Goal: Navigation & Orientation: Find specific page/section

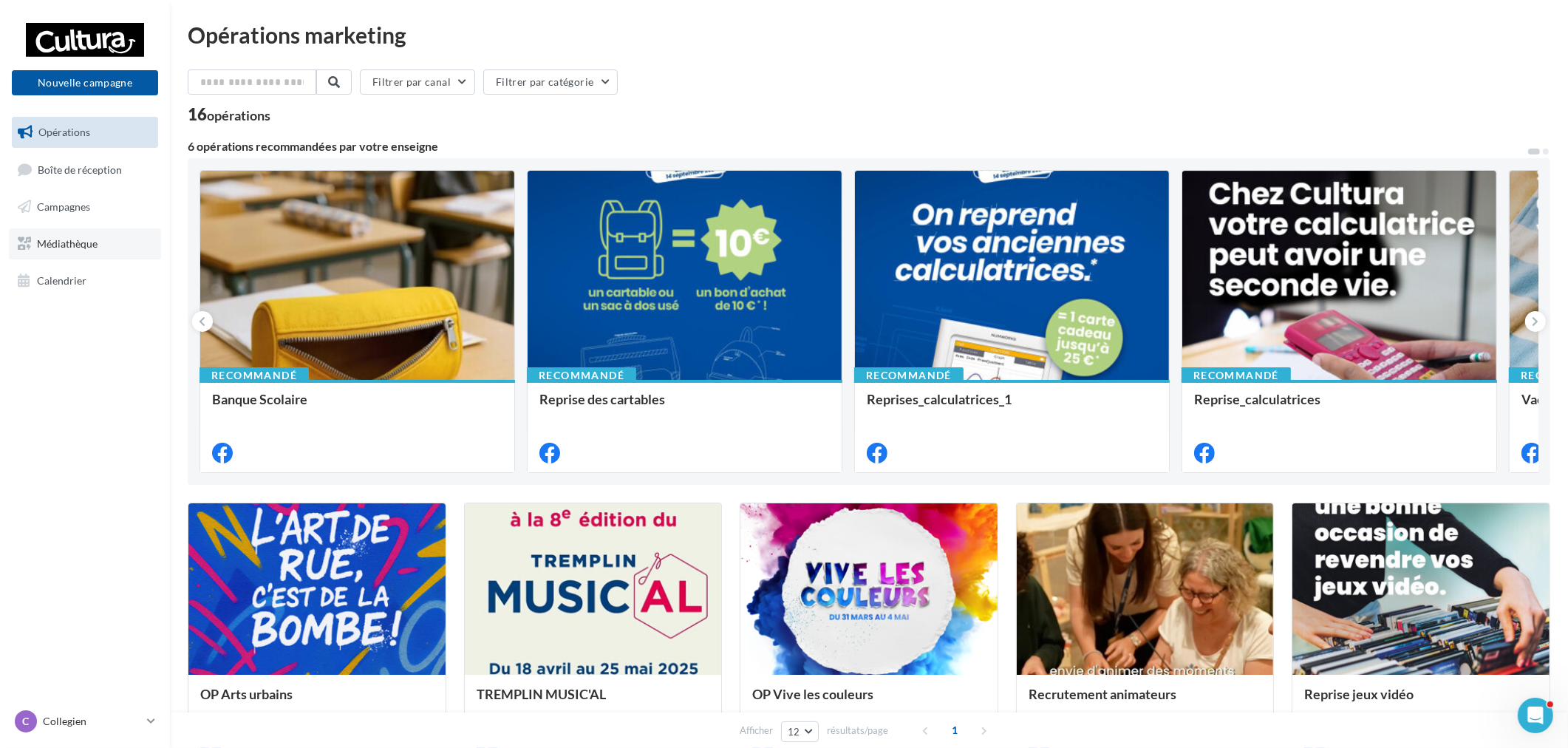
click at [59, 246] on span "Médiathèque" at bounding box center [67, 244] width 61 height 12
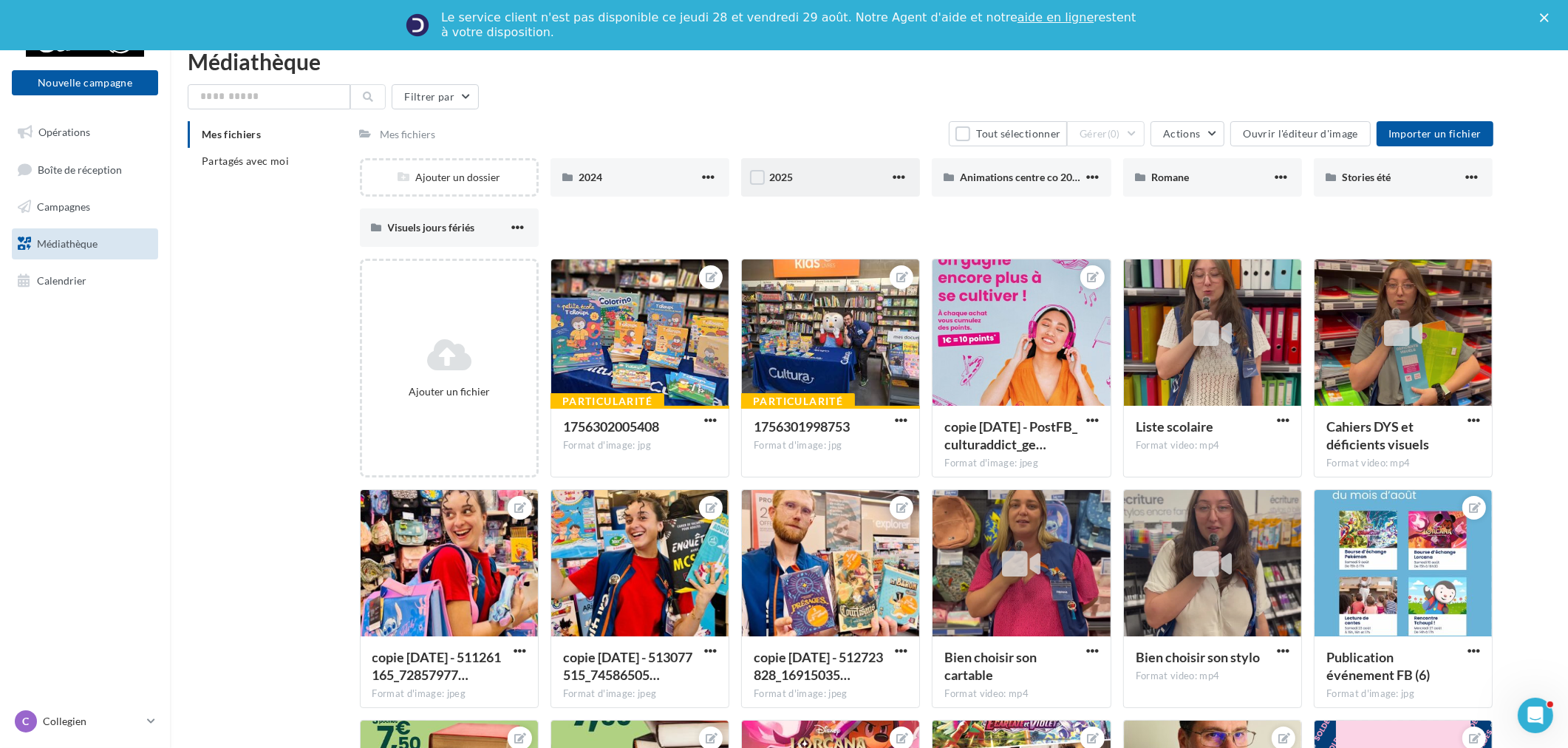
click at [845, 176] on div "2025" at bounding box center [829, 177] width 120 height 15
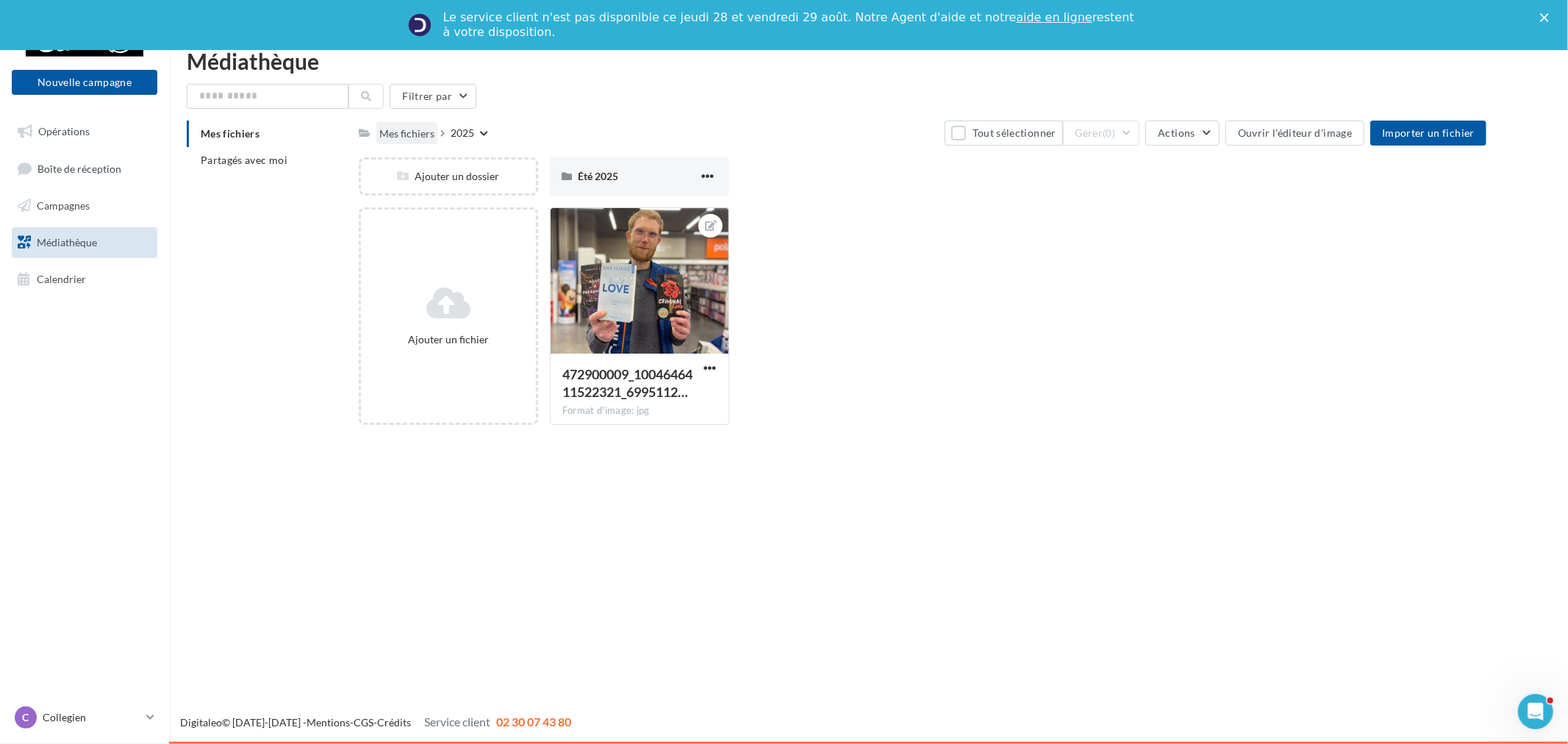
click at [397, 133] on div "Mes fichiers" at bounding box center [406, 134] width 55 height 15
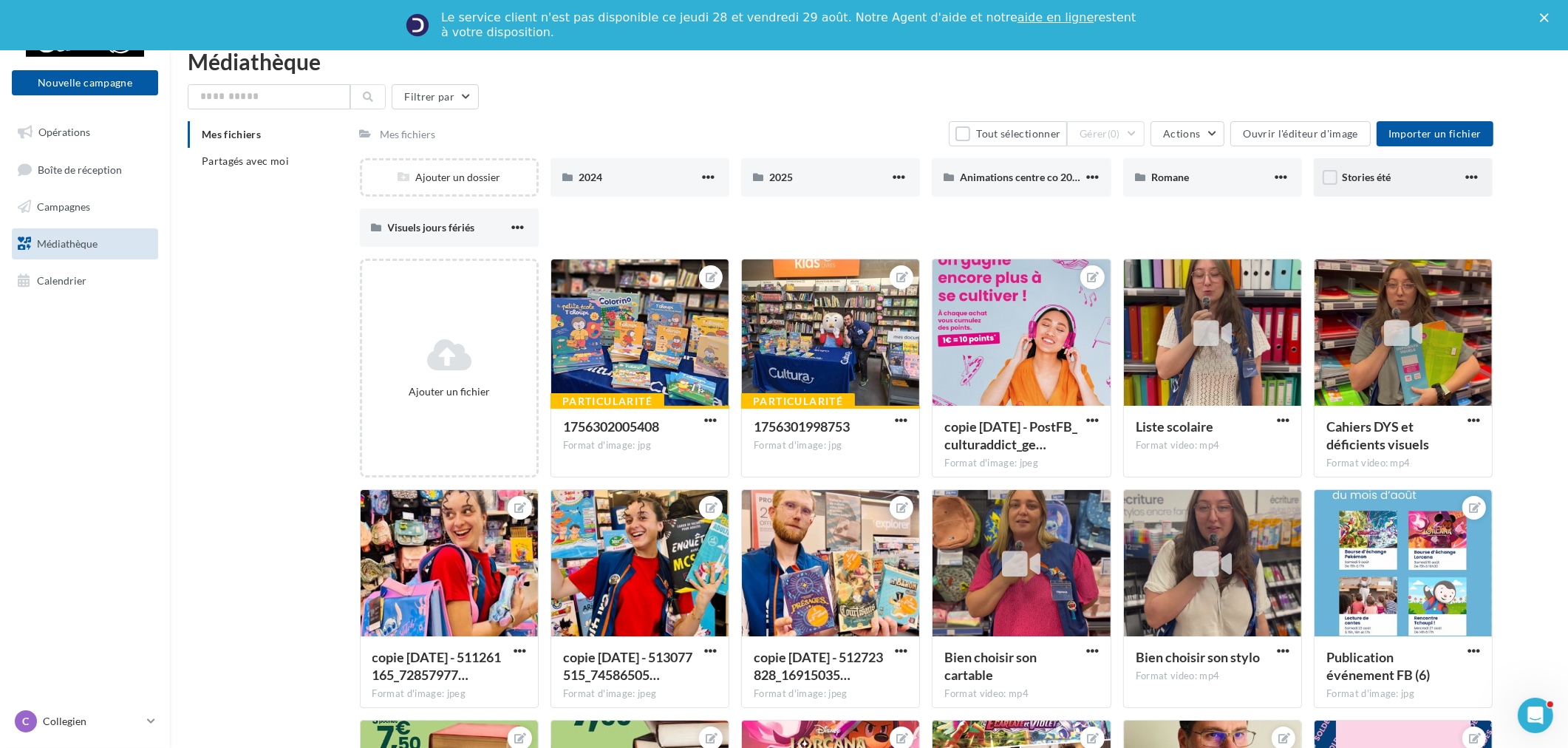
click at [1389, 194] on div "Stories été" at bounding box center [1403, 177] width 179 height 38
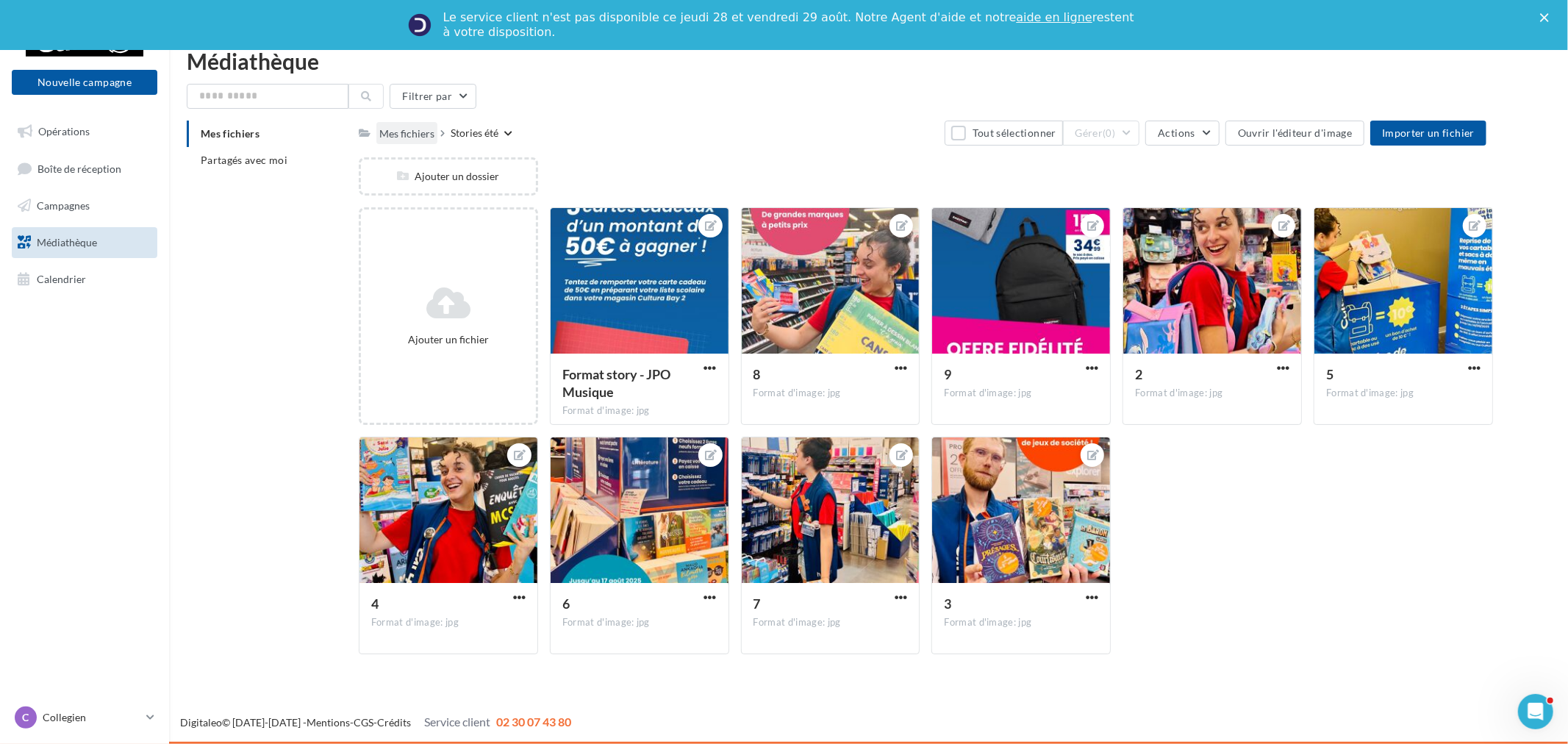
click at [436, 133] on div "Mes fichiers" at bounding box center [407, 132] width 61 height 21
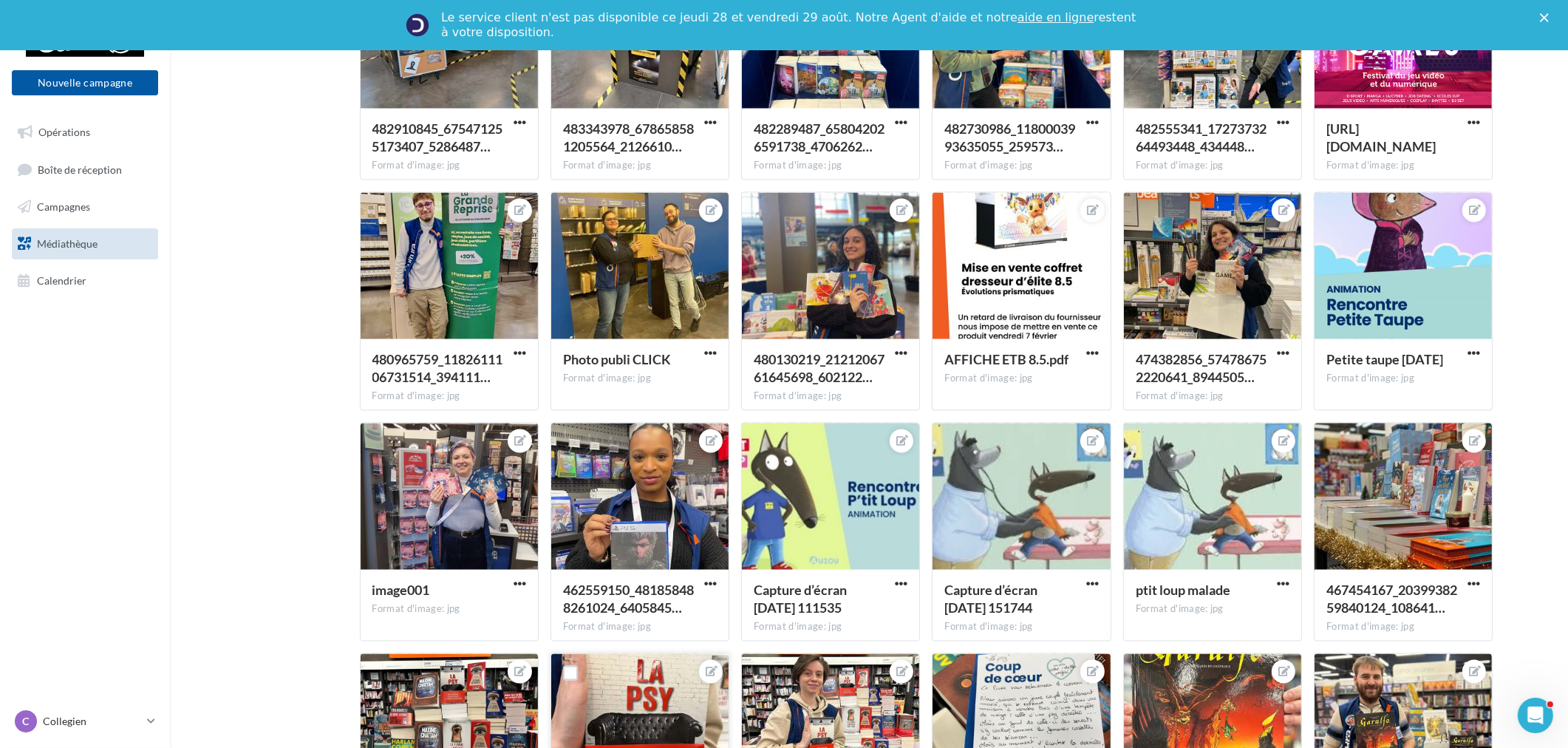
scroll to position [3724, 0]
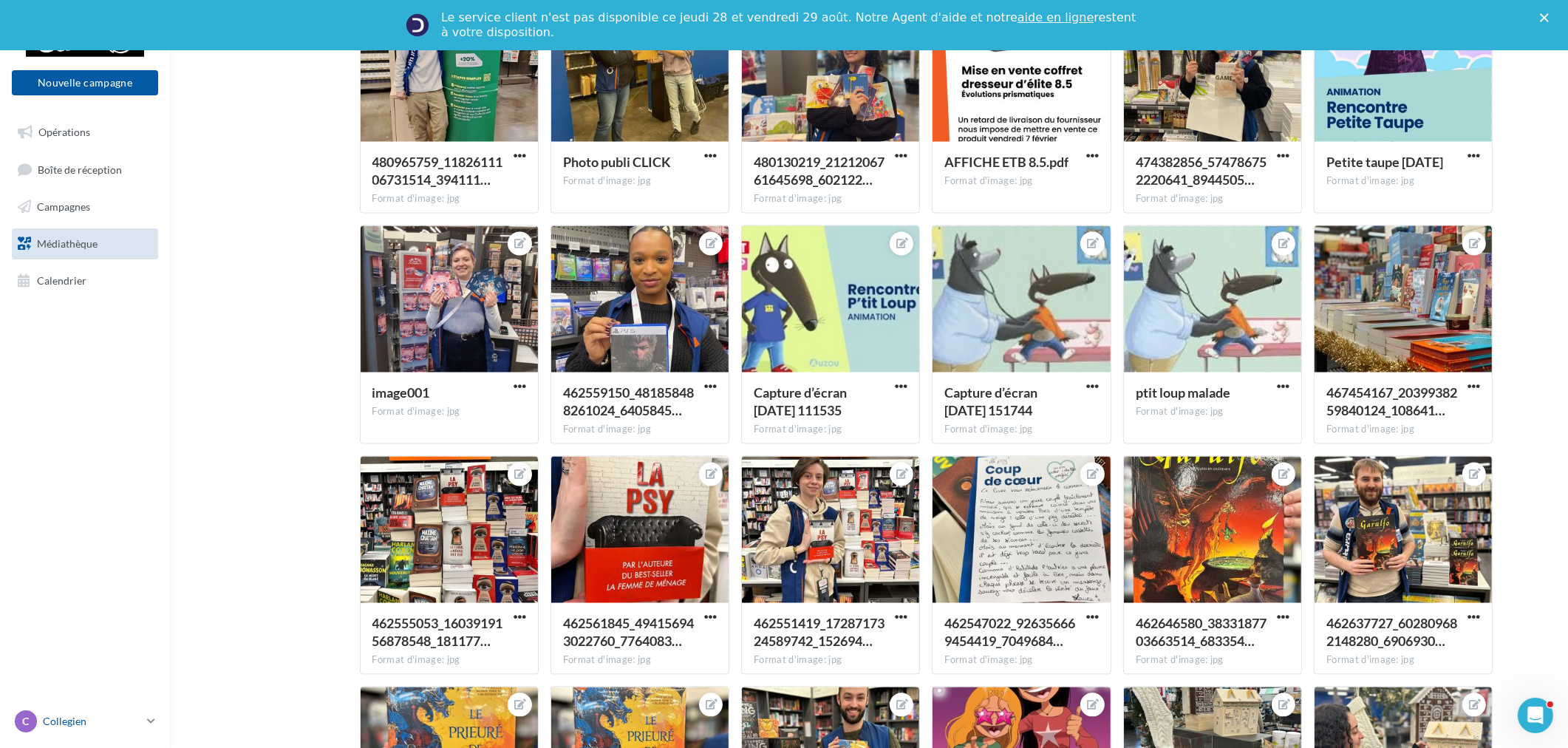
click at [128, 730] on div "C Collegien [EMAIL_ADDRESS][DOMAIN_NAME]" at bounding box center [78, 721] width 126 height 22
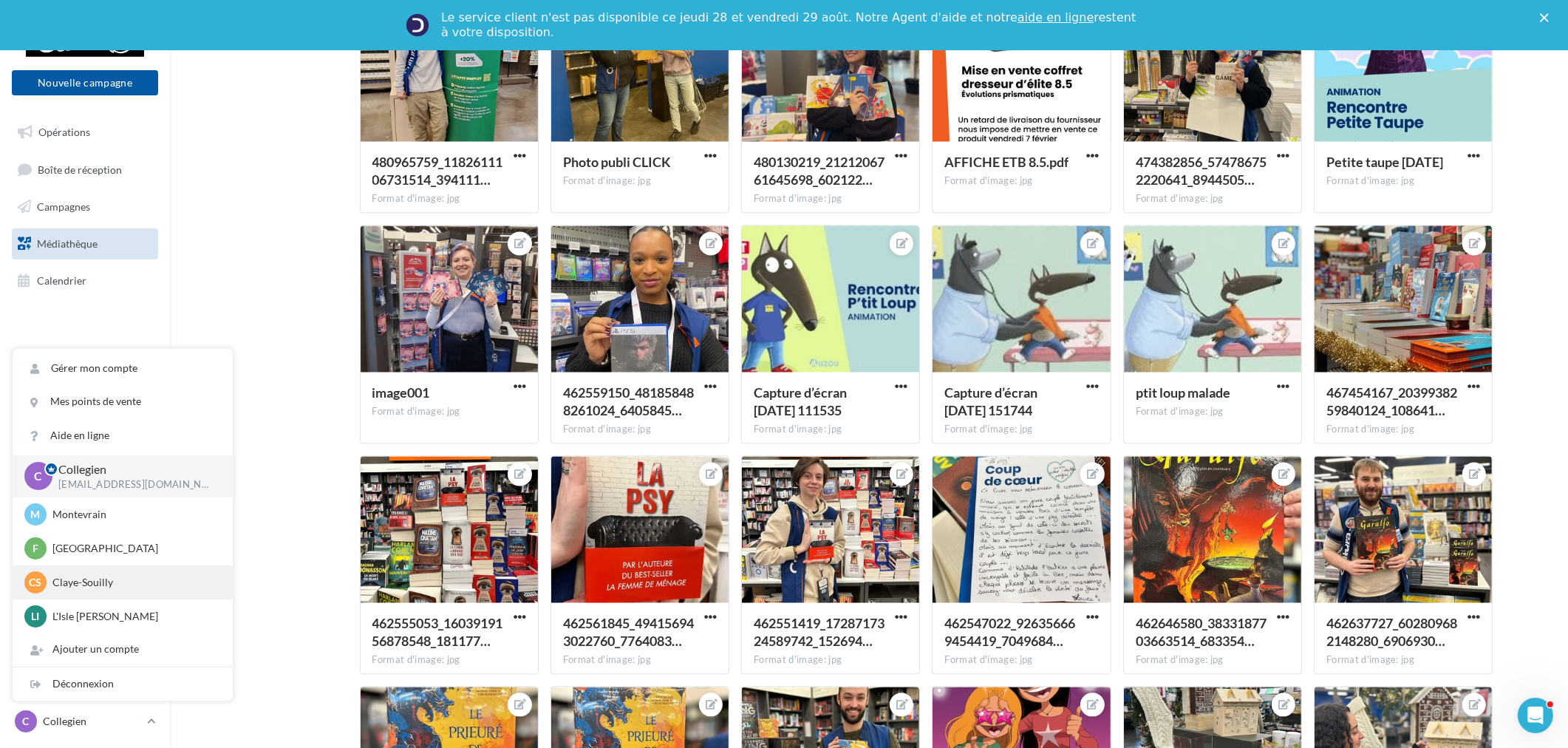
click at [133, 584] on p "Claye-Souilly" at bounding box center [133, 582] width 162 height 15
